Goal: Task Accomplishment & Management: Manage account settings

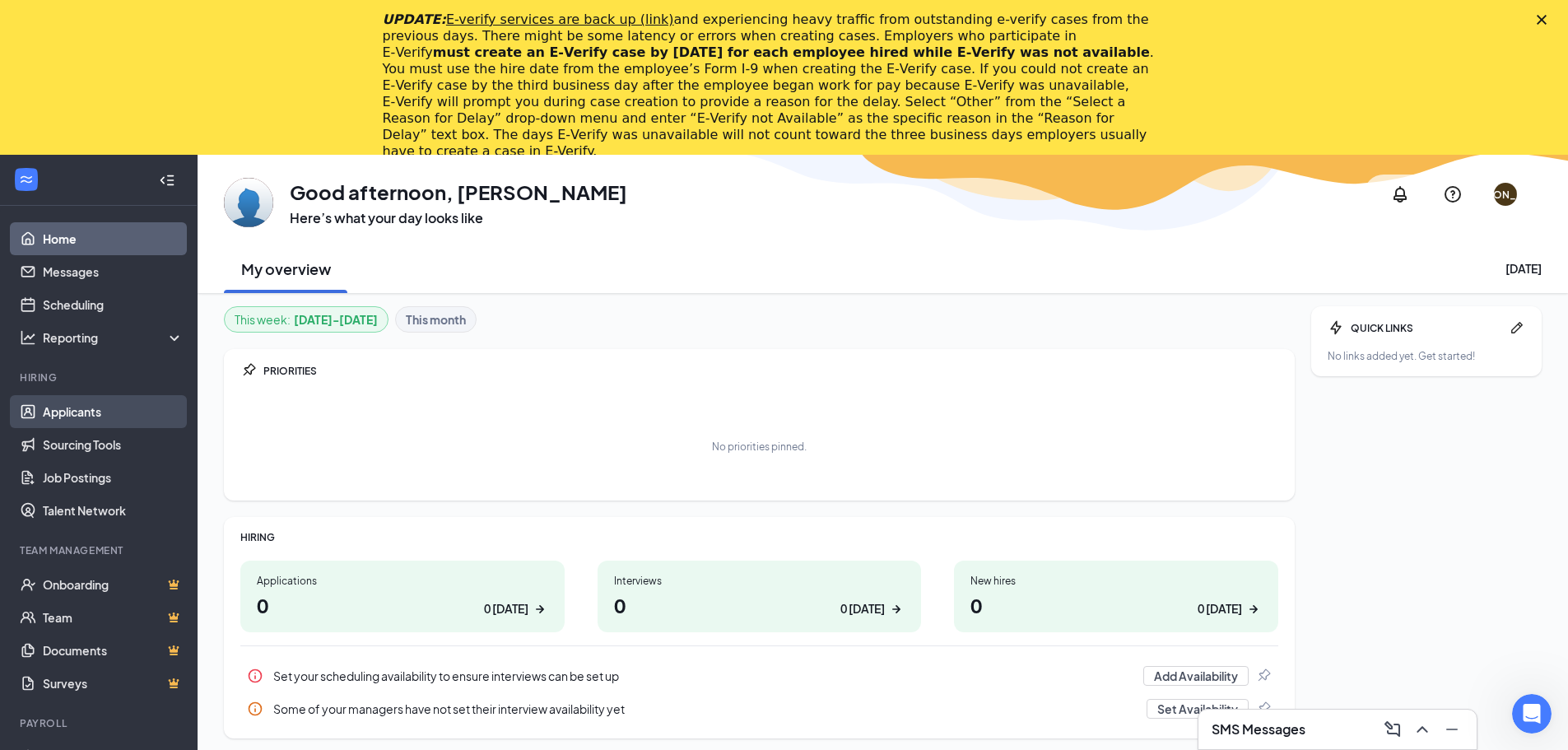
click at [101, 421] on link "Applicants" at bounding box center [113, 411] width 141 height 33
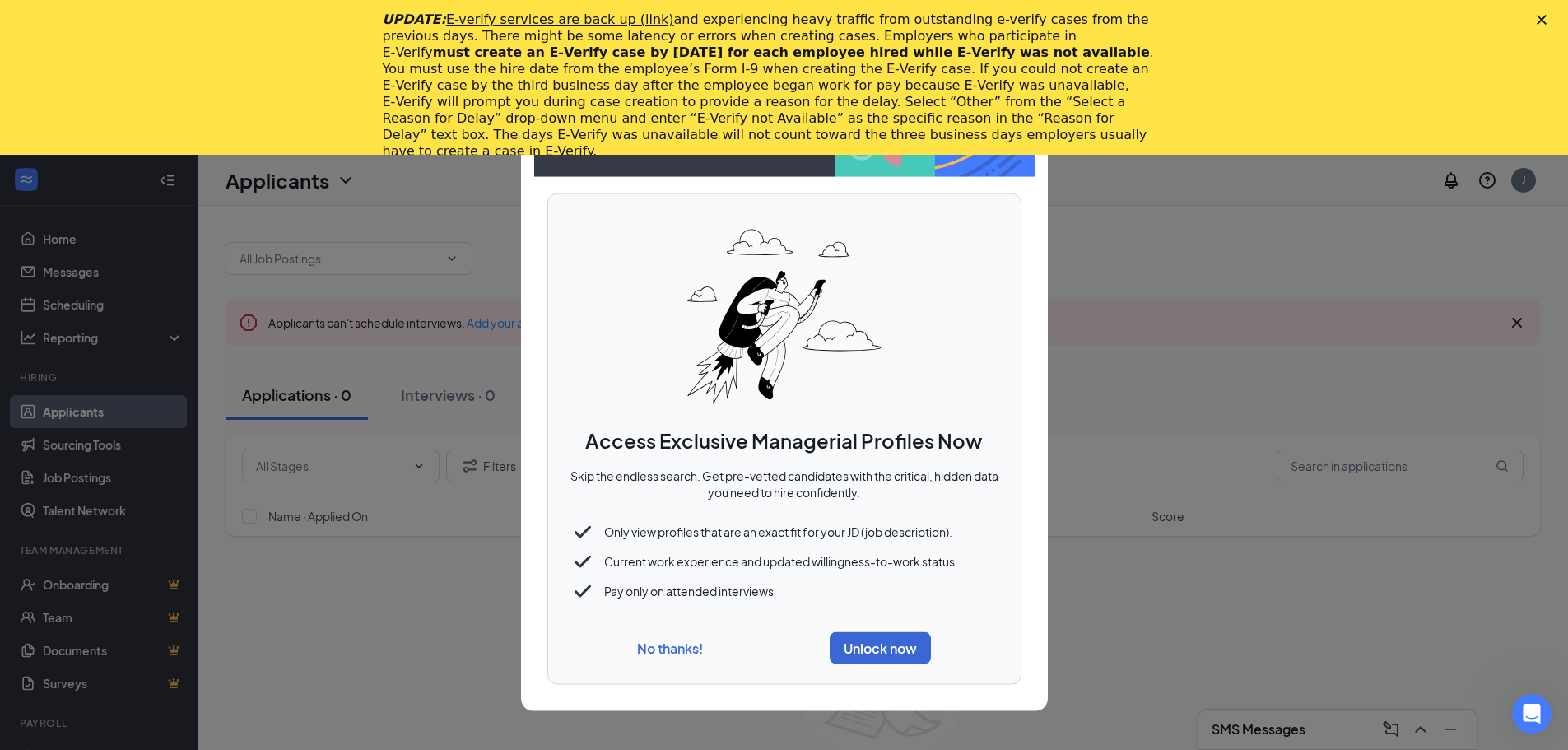
click at [675, 634] on div "No thanks! Unlock now" at bounding box center [784, 648] width 433 height 46
click at [673, 646] on button "No thanks!" at bounding box center [670, 648] width 66 height 17
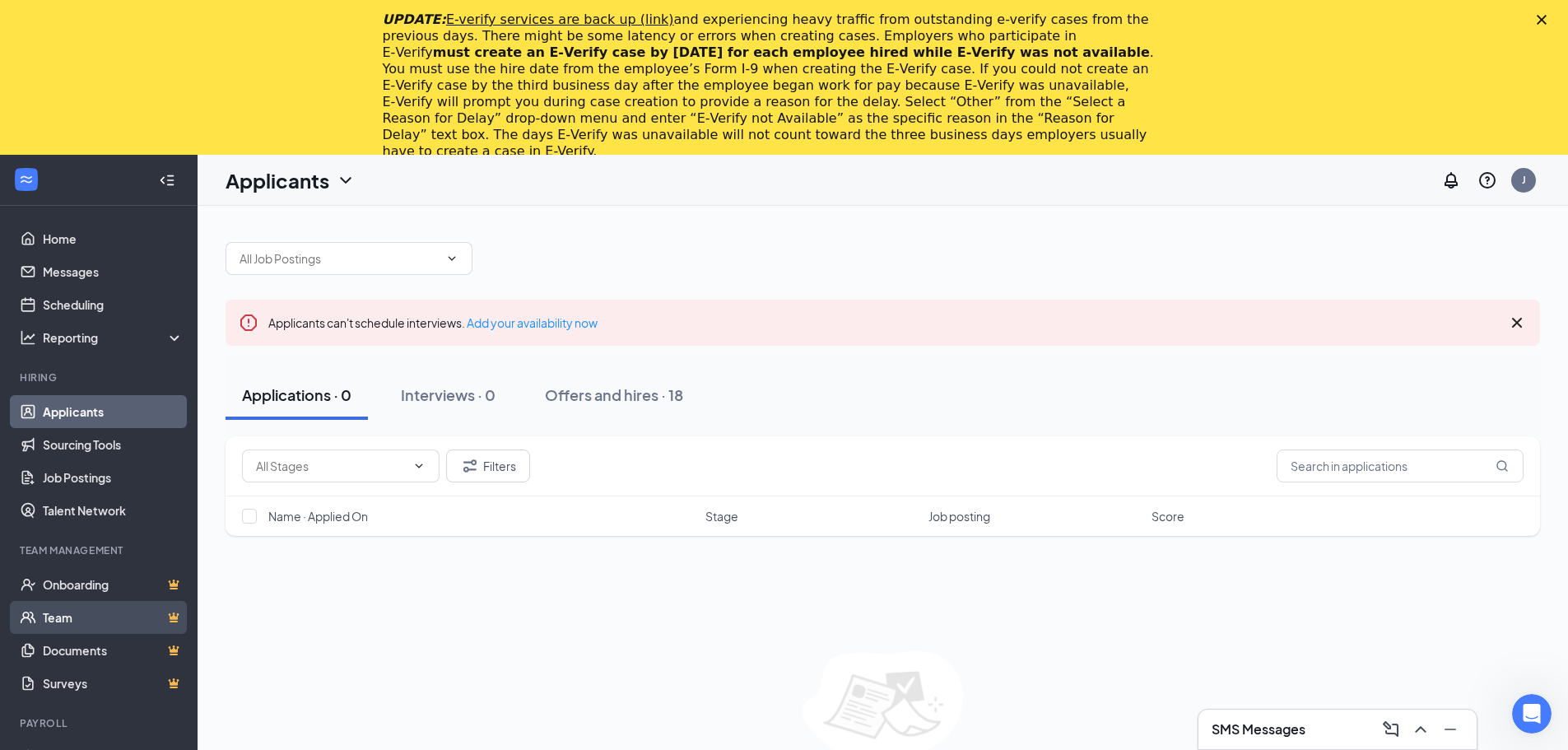
click at [167, 620] on link "Team" at bounding box center [113, 617] width 141 height 33
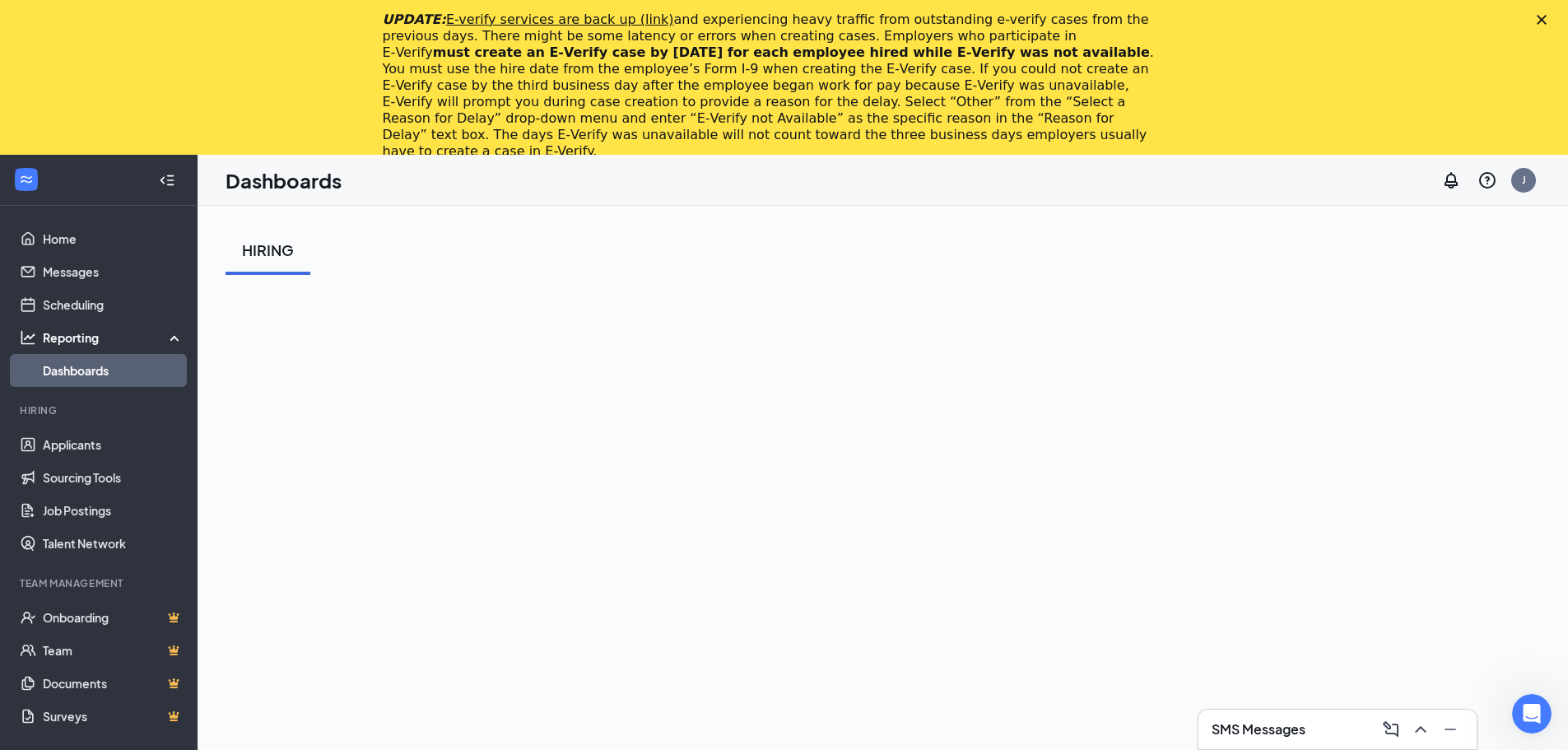
click at [1547, 20] on icon "Close" at bounding box center [1541, 20] width 10 height 10
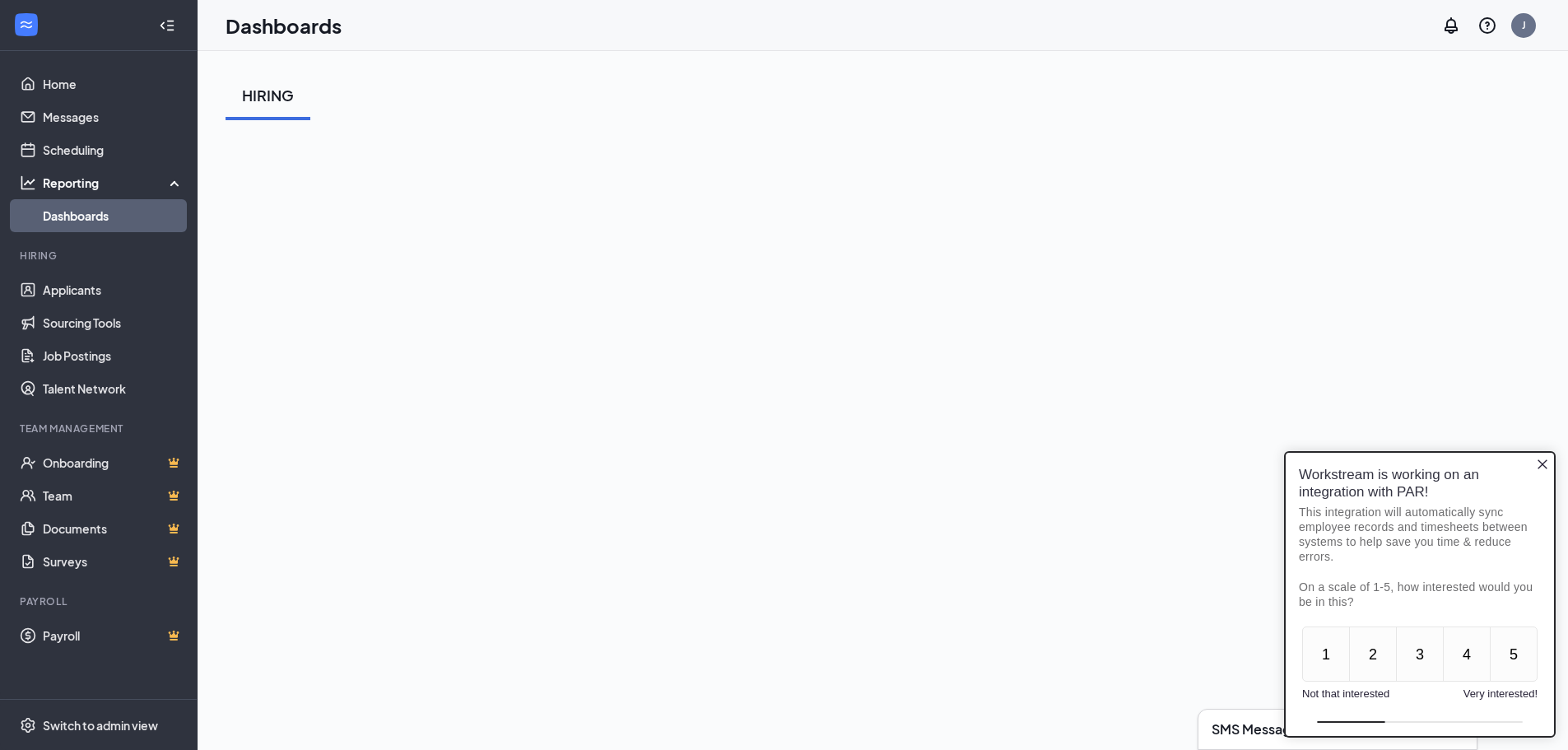
click at [1549, 465] on div "Workstream is working on an integration with PAR! This integration will automat…" at bounding box center [1420, 538] width 268 height 170
click at [1548, 465] on icon "Close button" at bounding box center [1542, 464] width 13 height 13
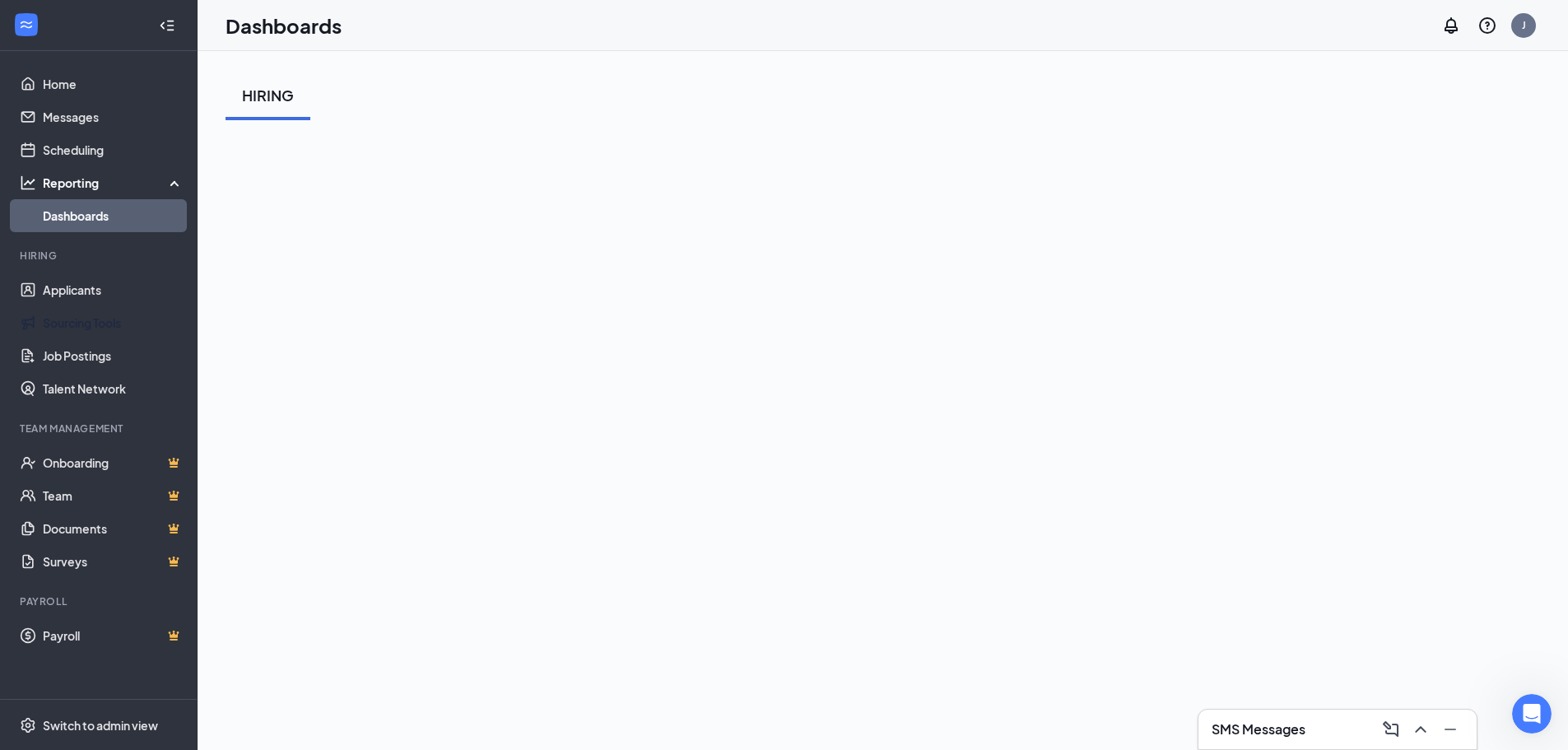
drag, startPoint x: 74, startPoint y: 287, endPoint x: 188, endPoint y: 333, distance: 122.9
click at [74, 287] on link "Applicants" at bounding box center [113, 290] width 141 height 33
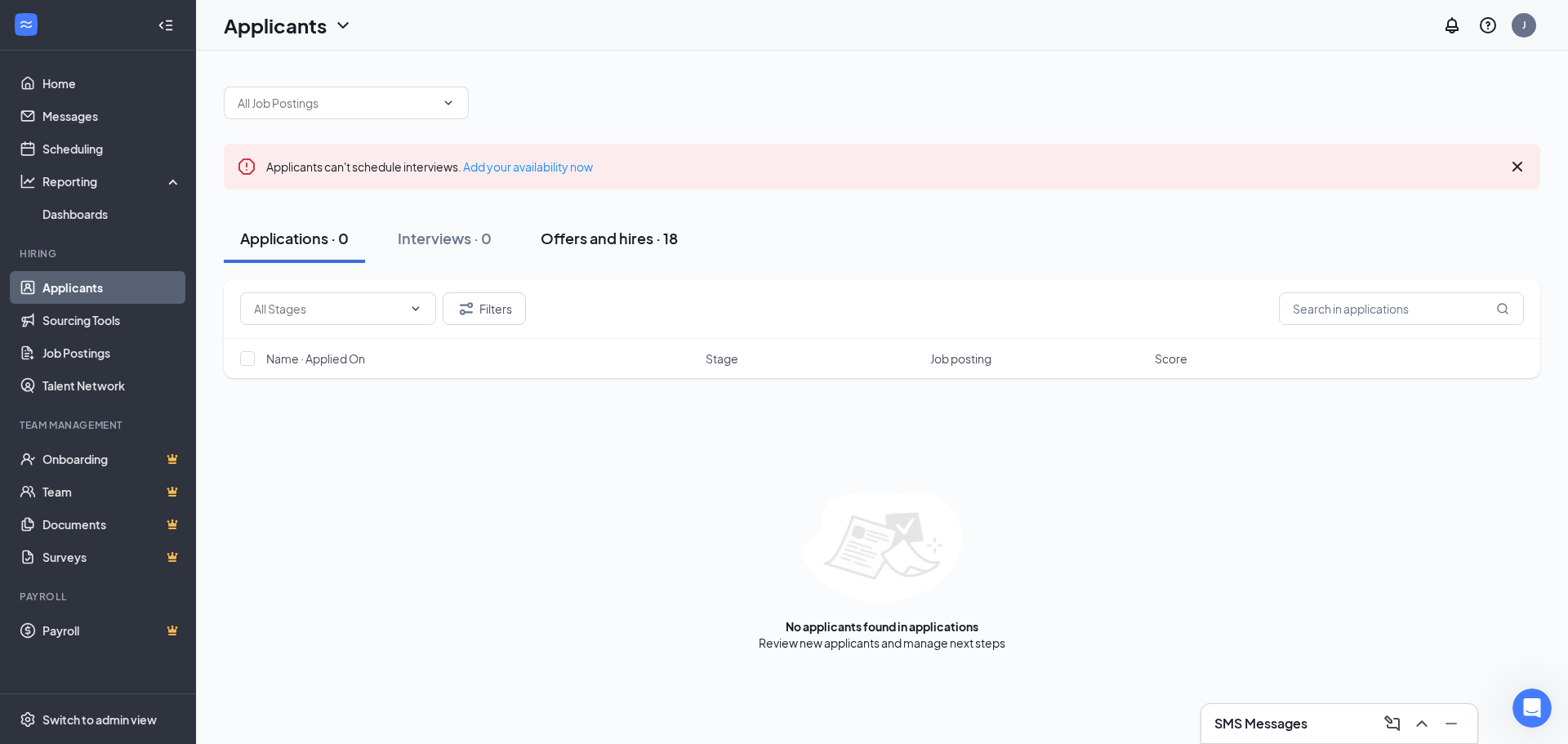
click at [596, 254] on button "Offers and hires · 18" at bounding box center [609, 238] width 170 height 49
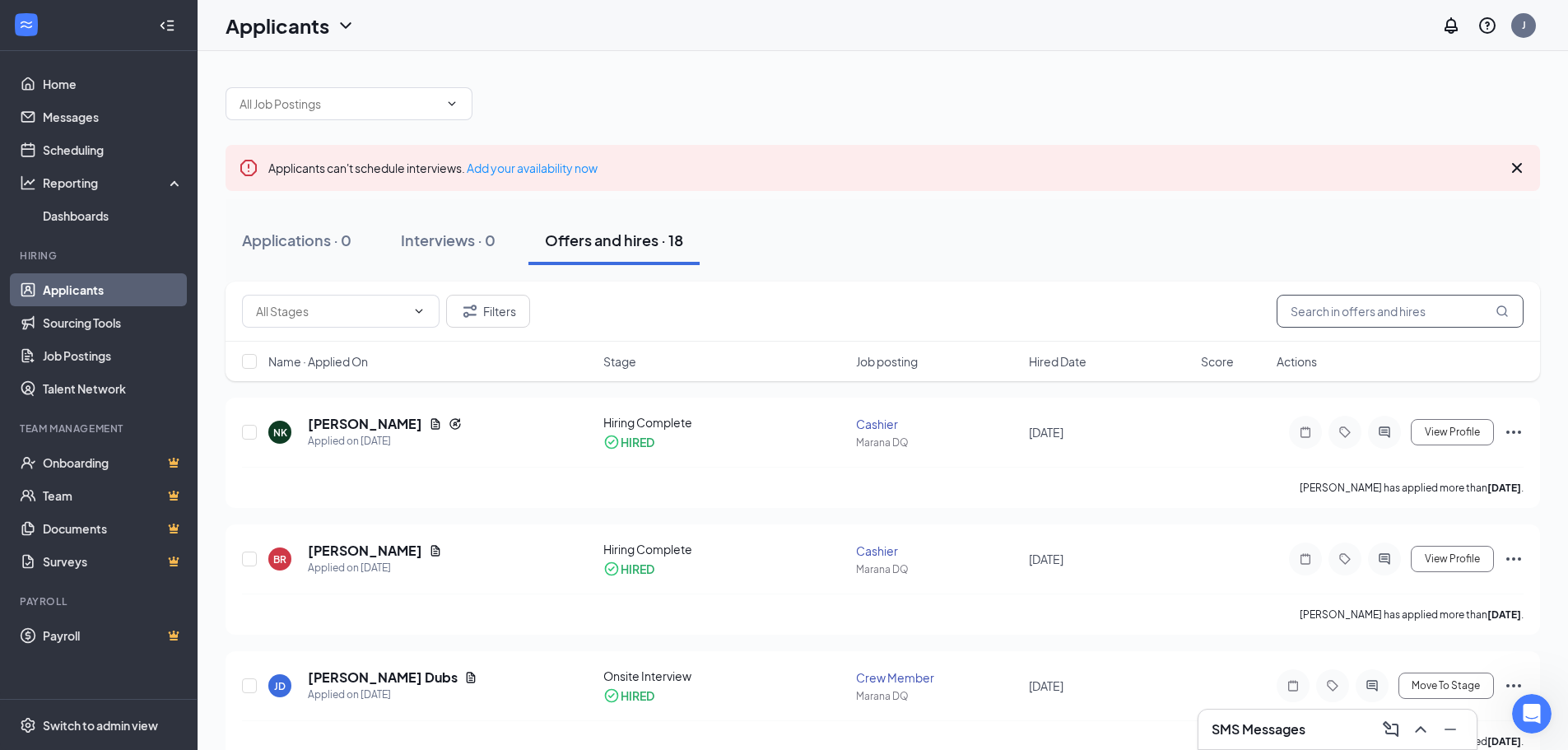
click at [1402, 308] on input "text" at bounding box center [1400, 311] width 247 height 33
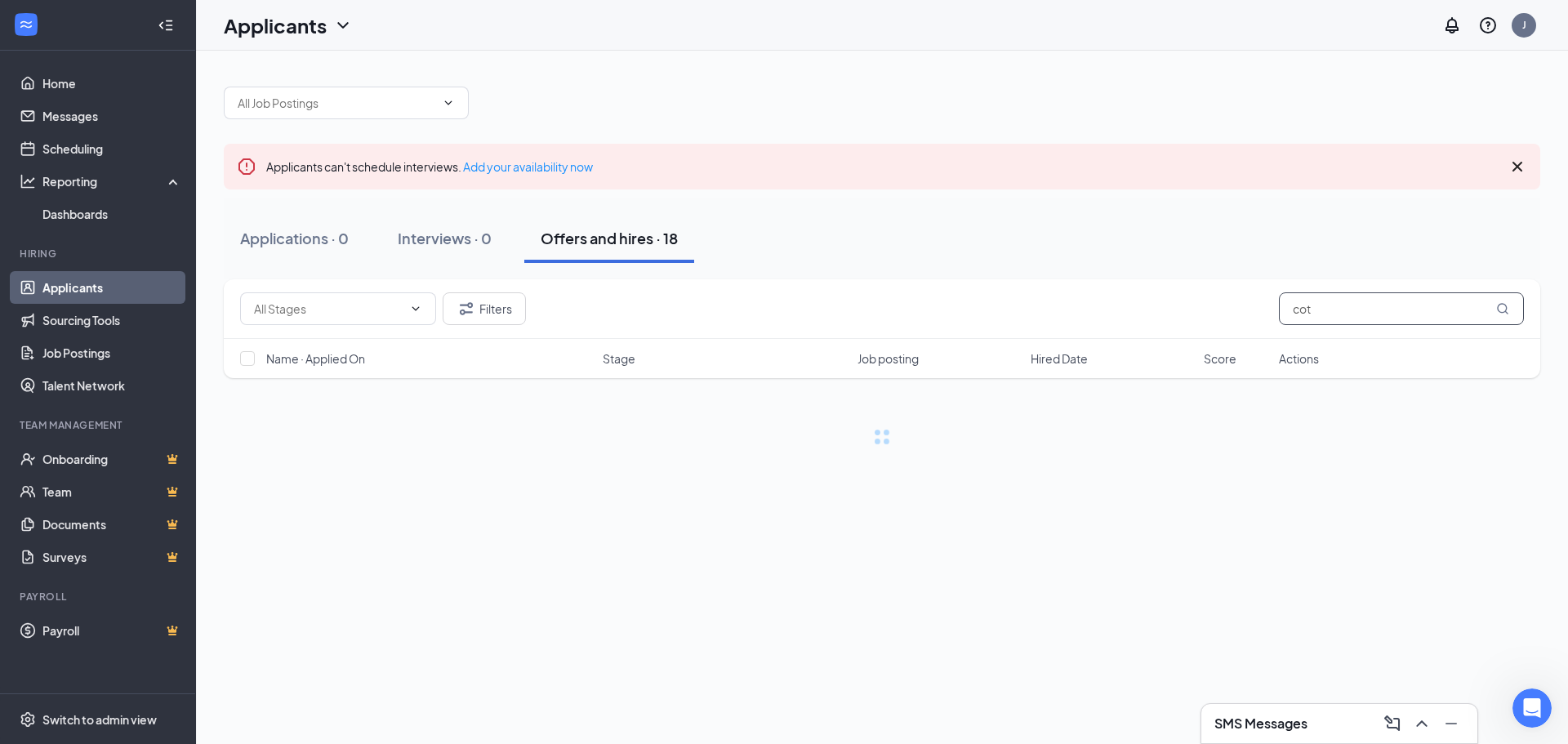
type input "coty"
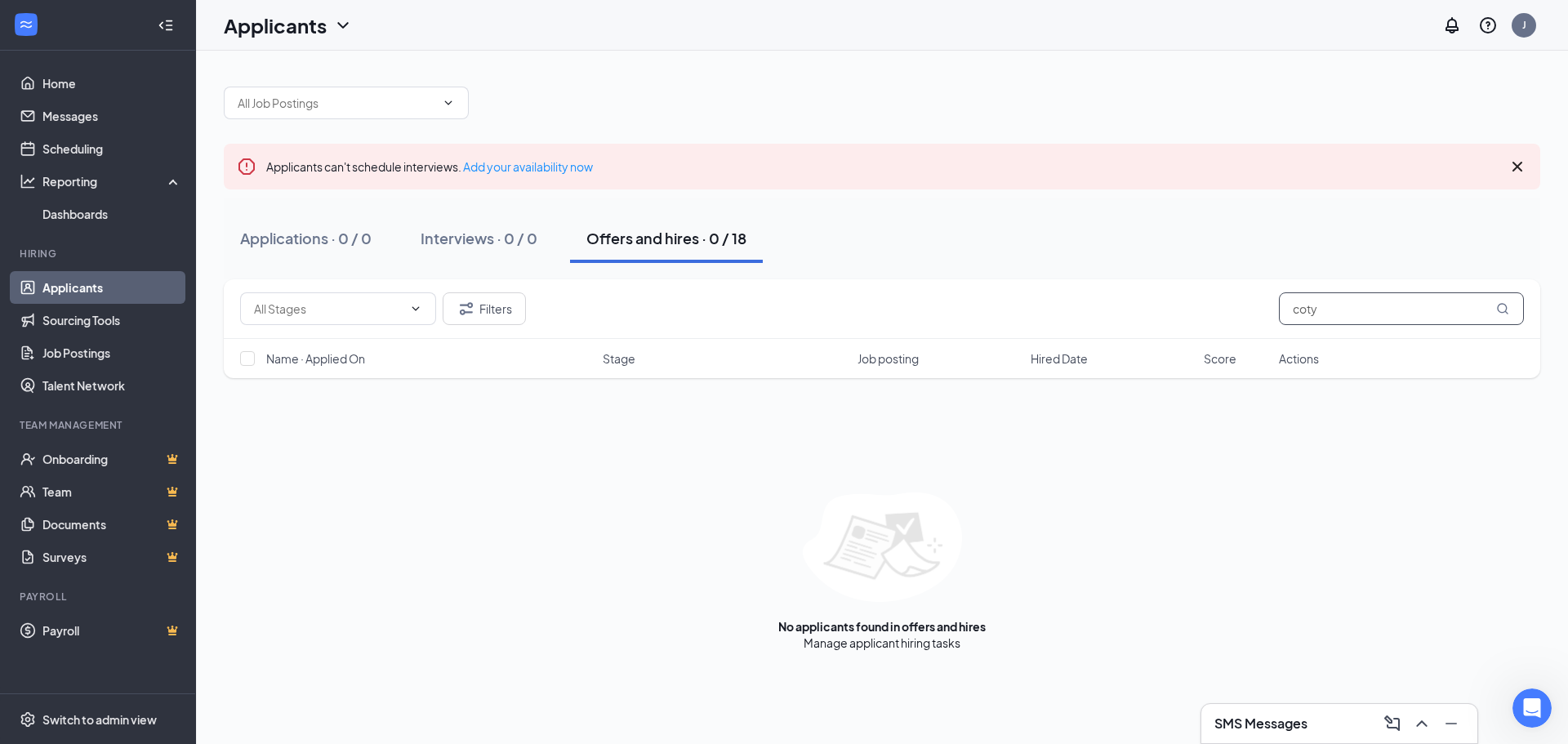
drag, startPoint x: 1366, startPoint y: 317, endPoint x: 1263, endPoint y: 321, distance: 103.1
click at [1263, 321] on div "Filters coty" at bounding box center [882, 309] width 1283 height 33
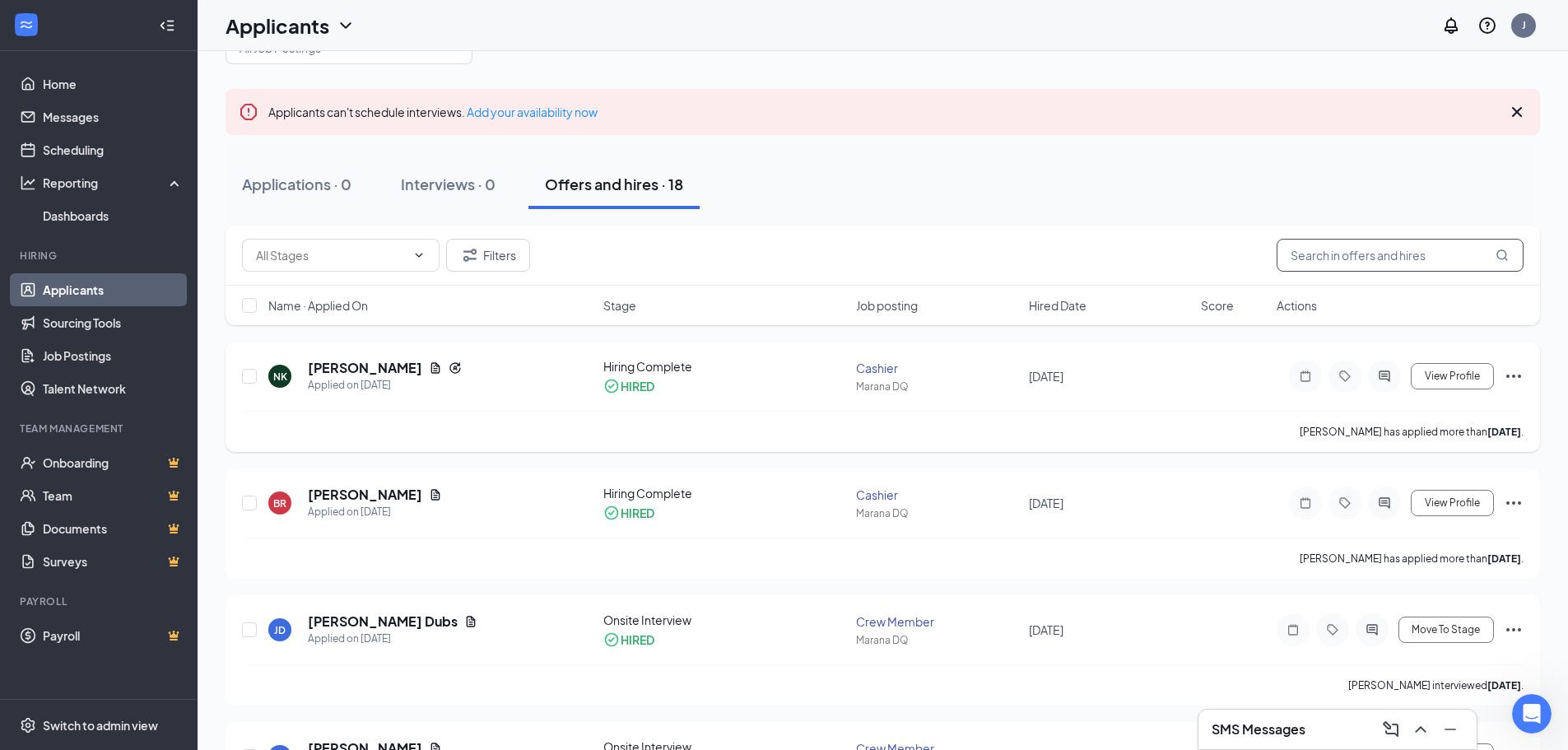
scroll to position [164, 0]
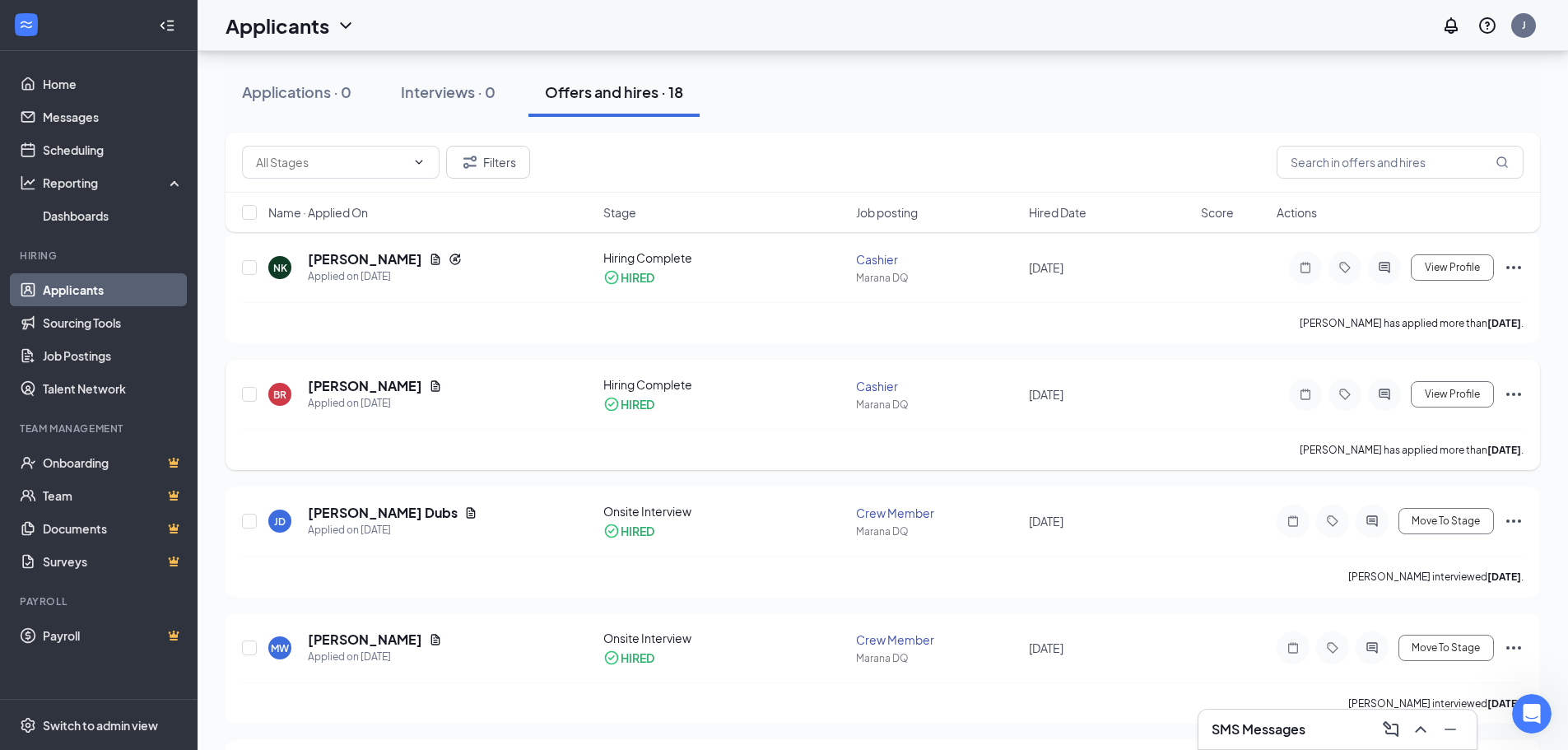
drag, startPoint x: 1110, startPoint y: 397, endPoint x: 1140, endPoint y: 392, distance: 30.4
click at [1140, 392] on div "December 07, 2023" at bounding box center [1109, 394] width 162 height 18
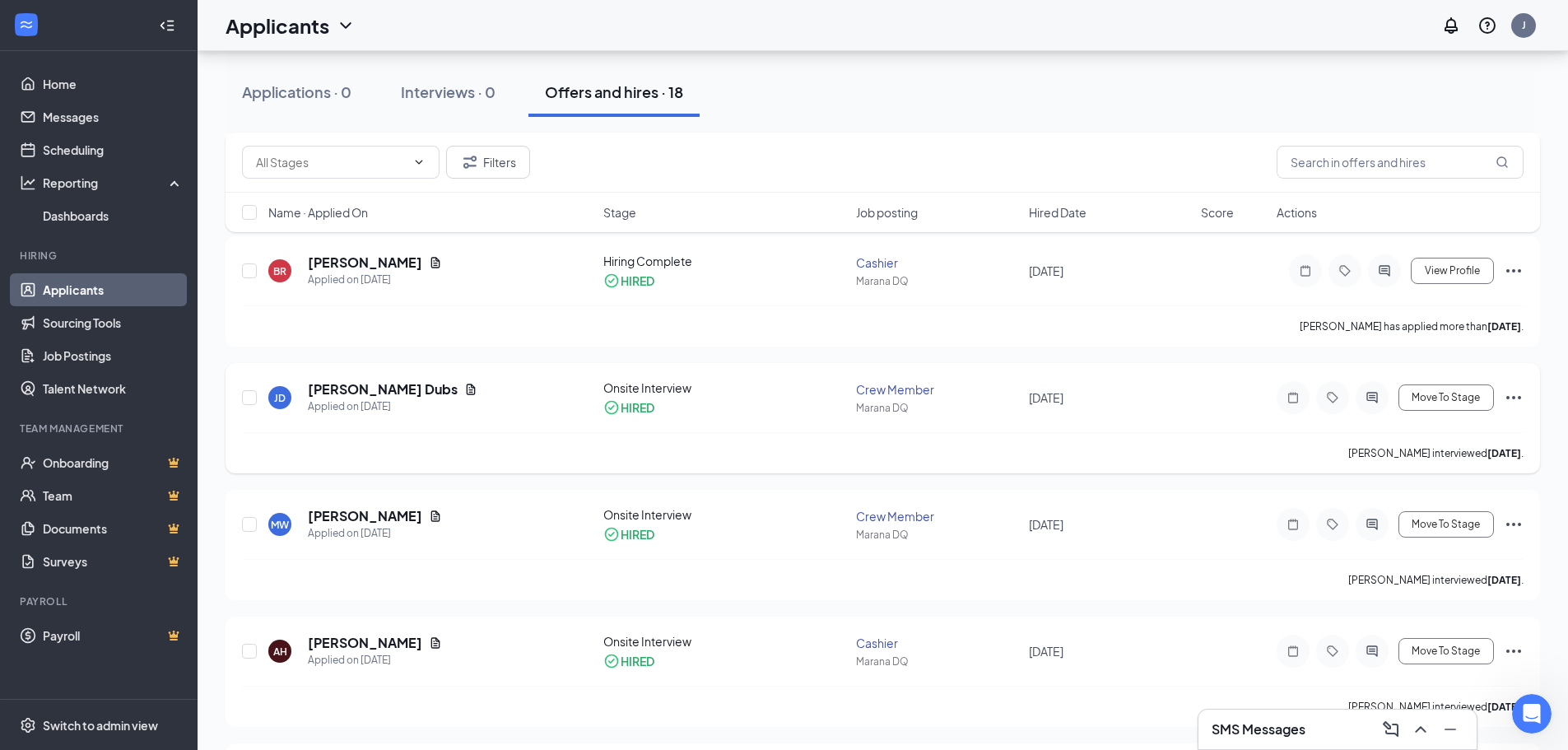
scroll to position [329, 0]
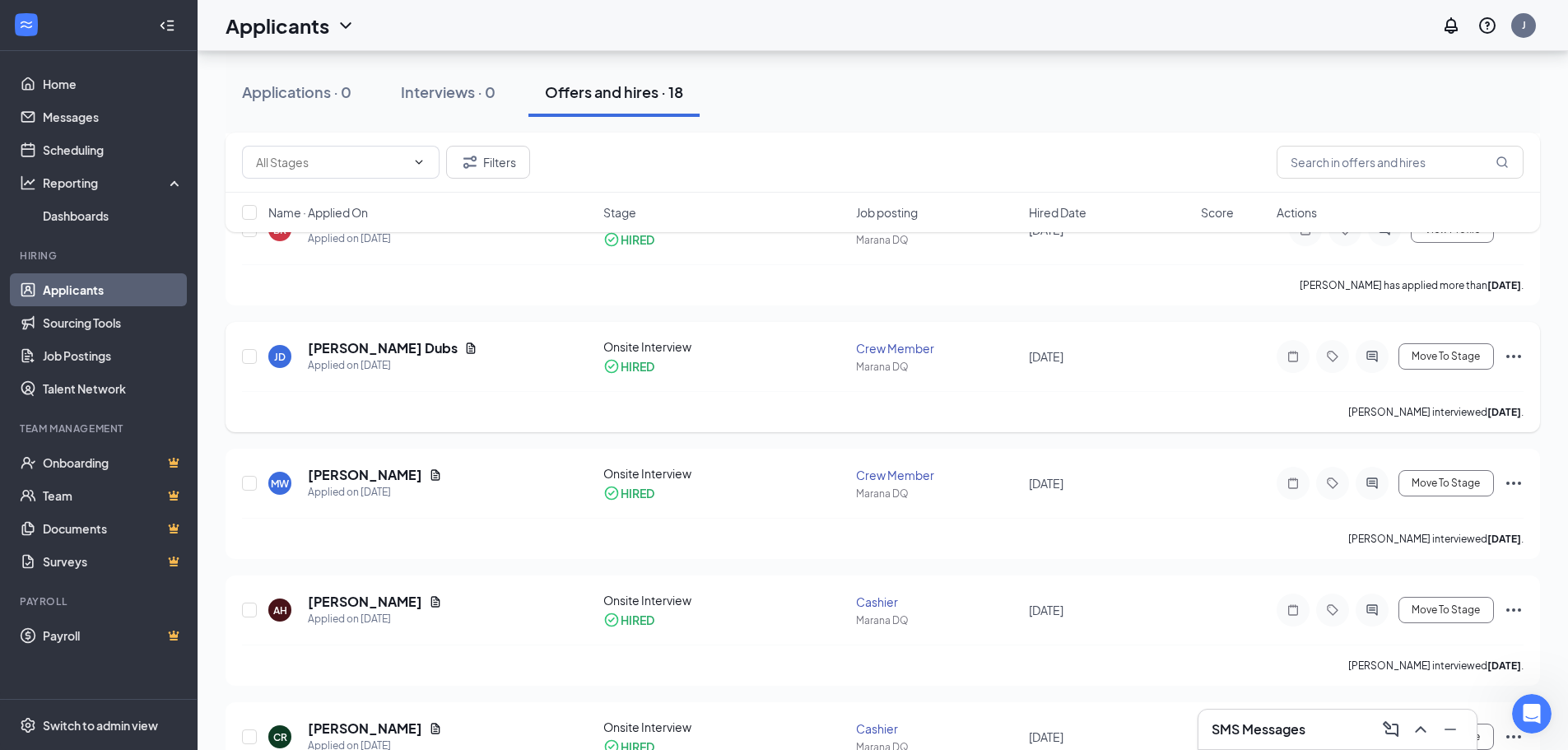
drag, startPoint x: 1023, startPoint y: 351, endPoint x: 1126, endPoint y: 357, distance: 103.2
click at [1126, 357] on div "JD Jackson Dubs Applied on Sep 30, 2023 Onsite Interview HIRED Crew Member Mara…" at bounding box center [883, 365] width 1281 height 53
click at [1063, 360] on span "October 04, 2023" at bounding box center [1045, 357] width 35 height 15
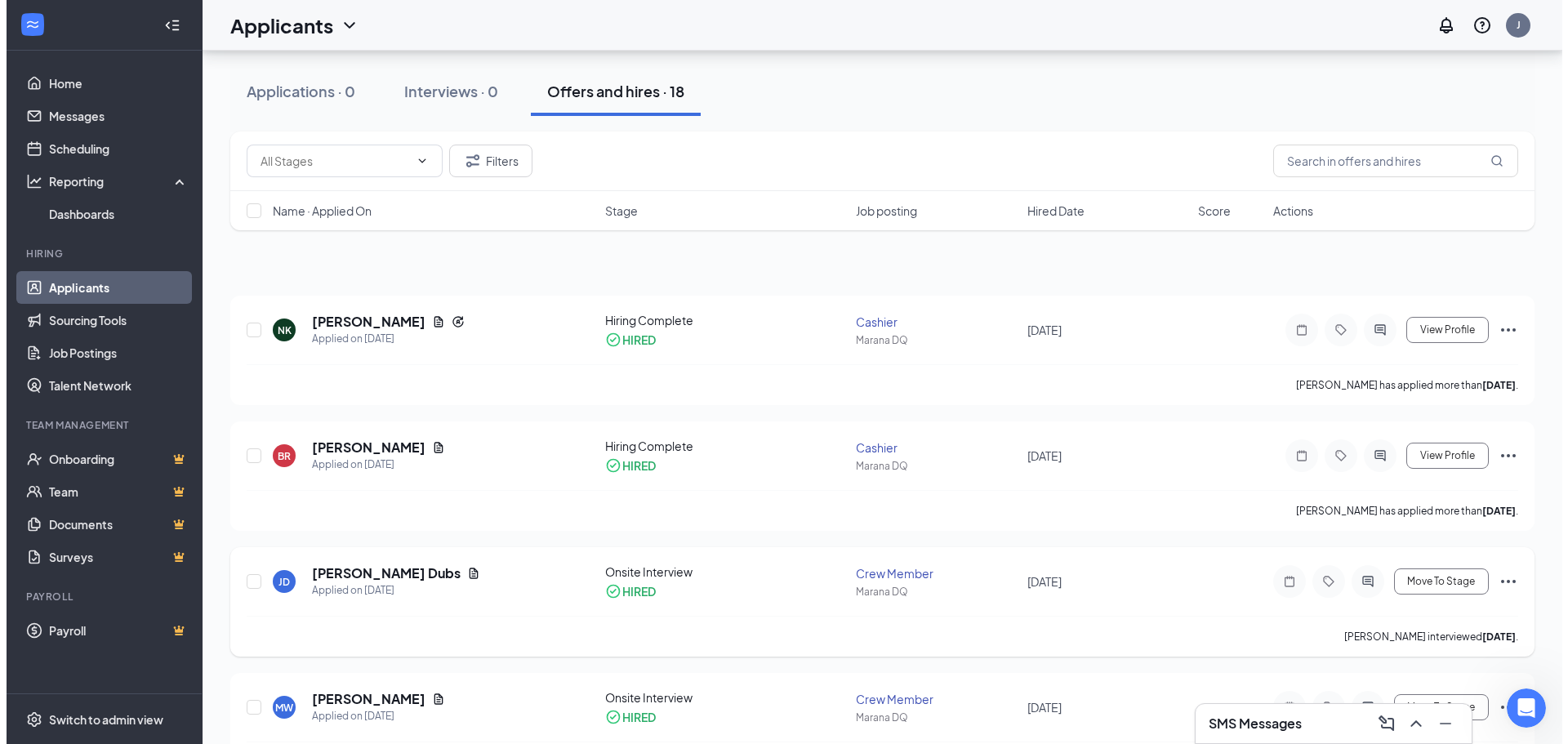
scroll to position [0, 0]
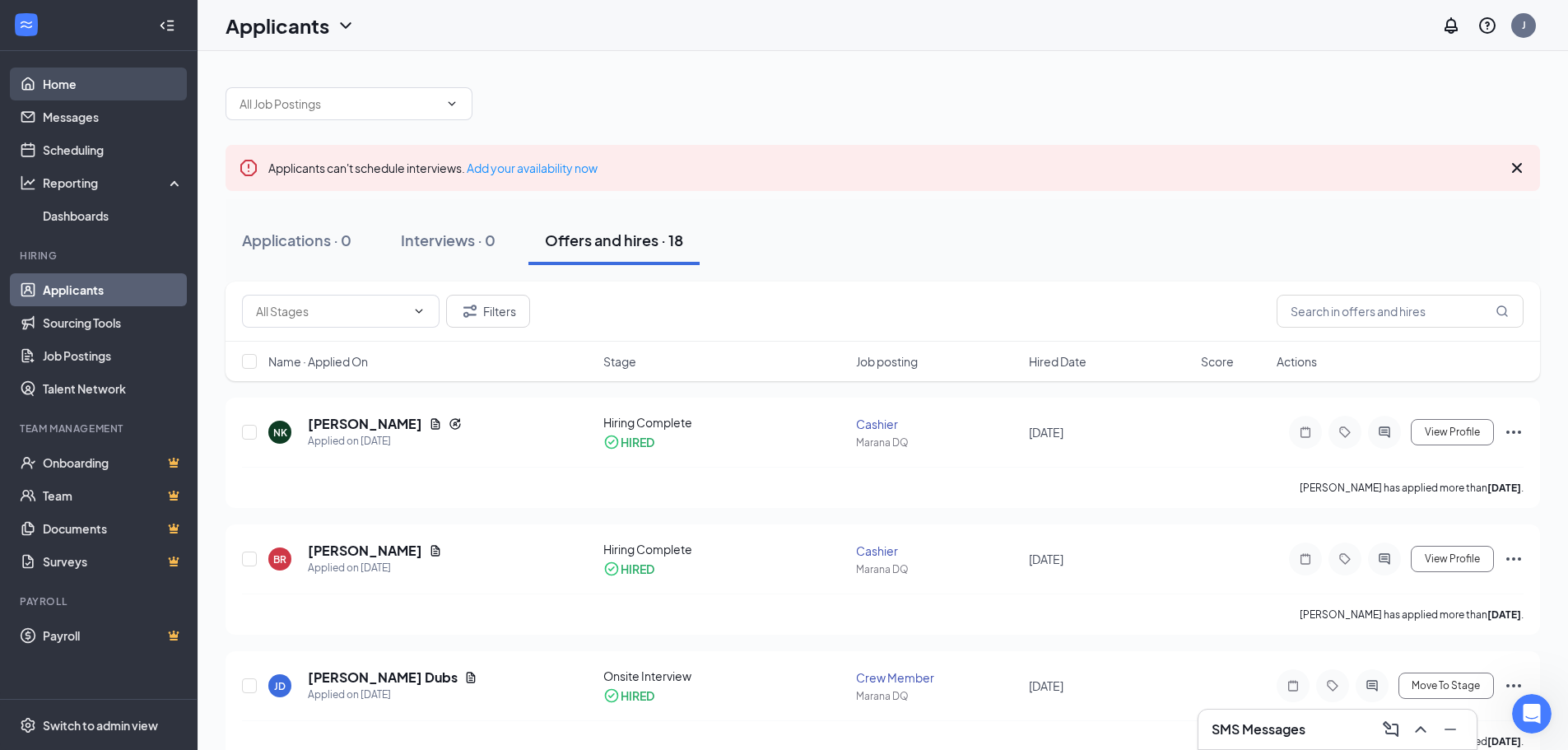
click at [103, 78] on link "Home" at bounding box center [113, 84] width 141 height 33
